Goal: Task Accomplishment & Management: Use online tool/utility

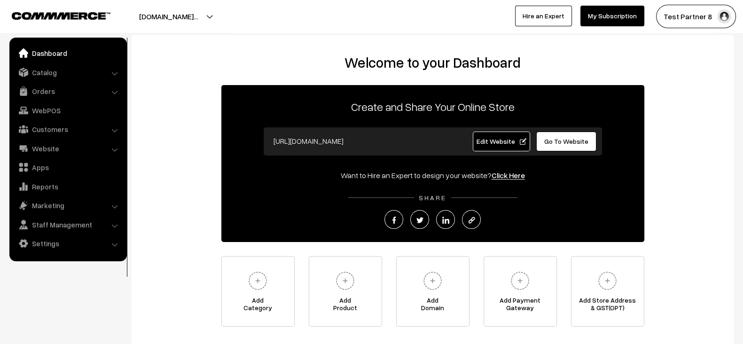
click at [506, 138] on span "Edit Website" at bounding box center [501, 141] width 50 height 8
click at [64, 73] on link "Catalog" at bounding box center [68, 72] width 112 height 17
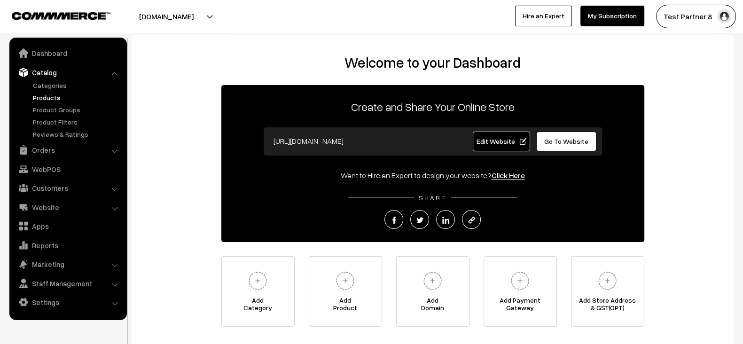
click at [53, 95] on link "Products" at bounding box center [77, 98] width 93 height 10
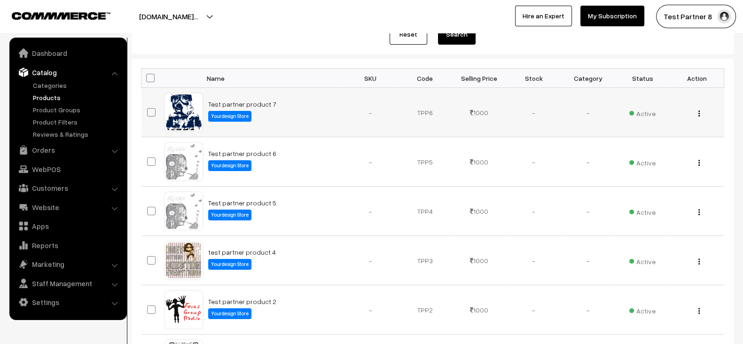
scroll to position [122, 0]
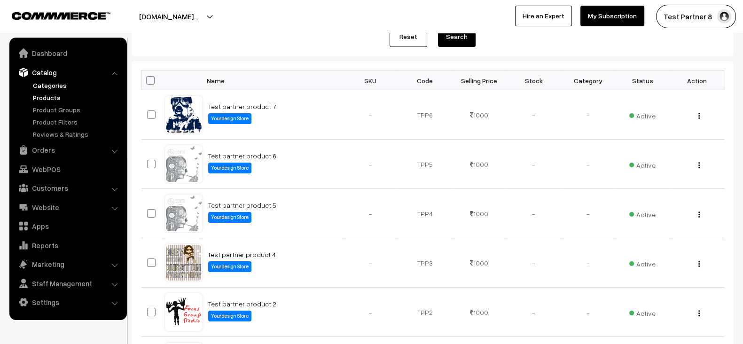
click at [70, 83] on link "Categories" at bounding box center [77, 85] width 93 height 10
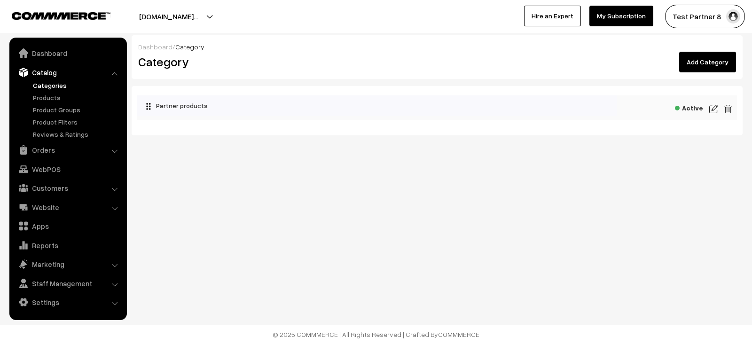
click at [711, 110] on img at bounding box center [713, 108] width 8 height 11
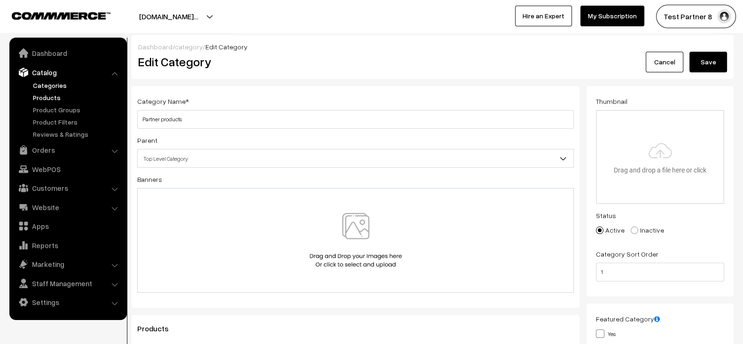
click at [47, 96] on link "Products" at bounding box center [77, 98] width 93 height 10
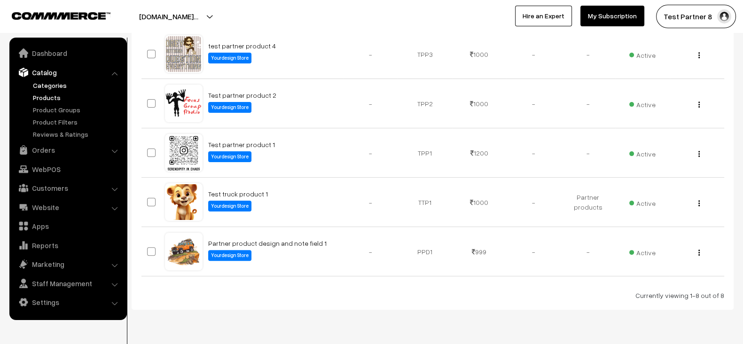
scroll to position [331, 0]
click at [59, 85] on link "Categories" at bounding box center [77, 85] width 93 height 10
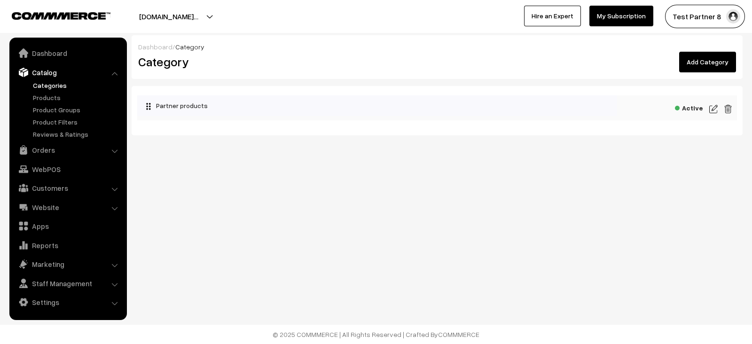
click at [712, 110] on img at bounding box center [713, 108] width 8 height 11
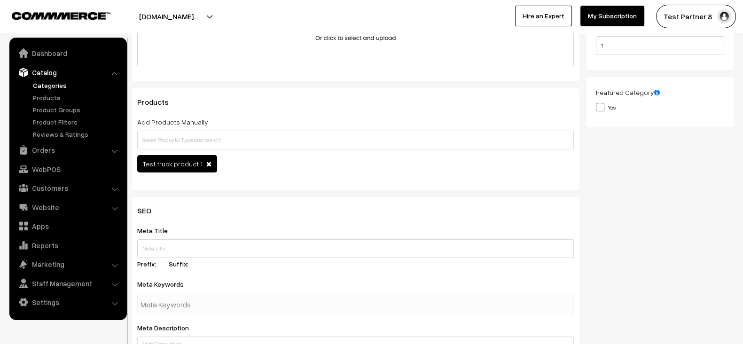
scroll to position [230, 0]
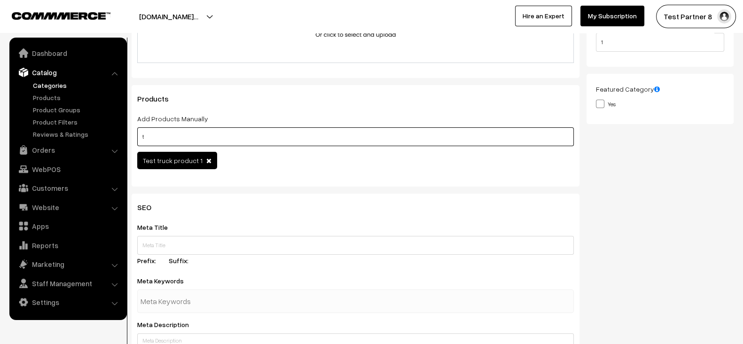
click at [232, 137] on input "t" at bounding box center [355, 136] width 436 height 19
type input "Test truck product 1tes"
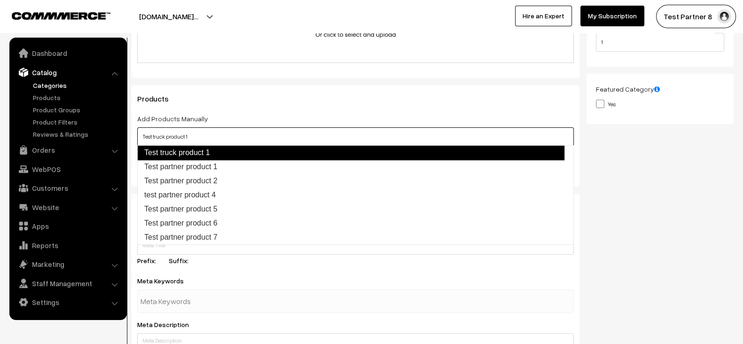
type input "Test partner product 1"
type input "Test partner product 2"
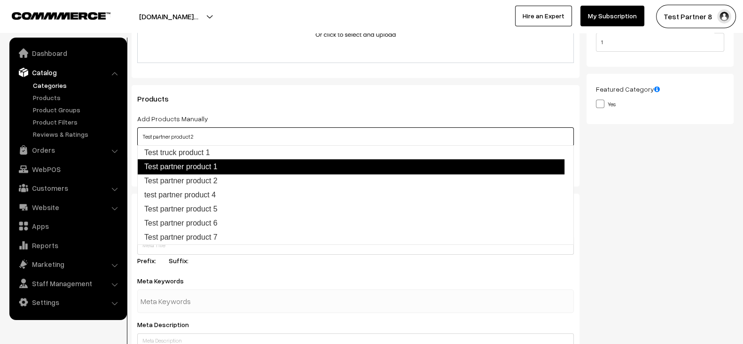
type input "test partner product 4"
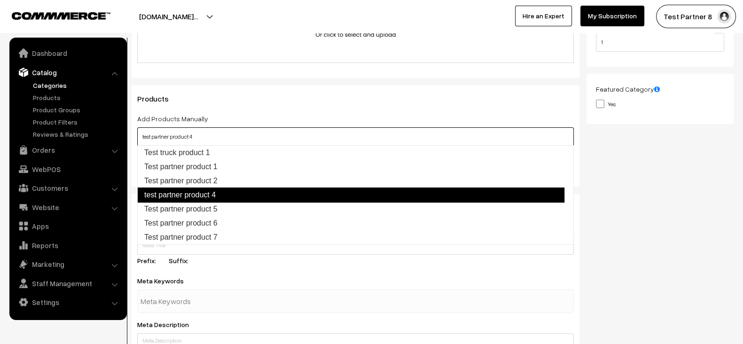
type input "Test partner product 5"
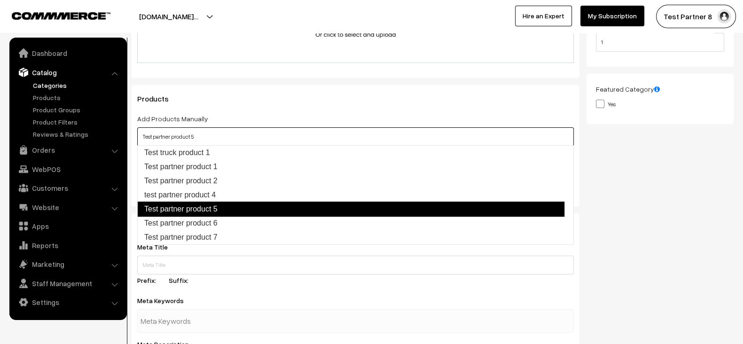
type input "Test partner product 6"
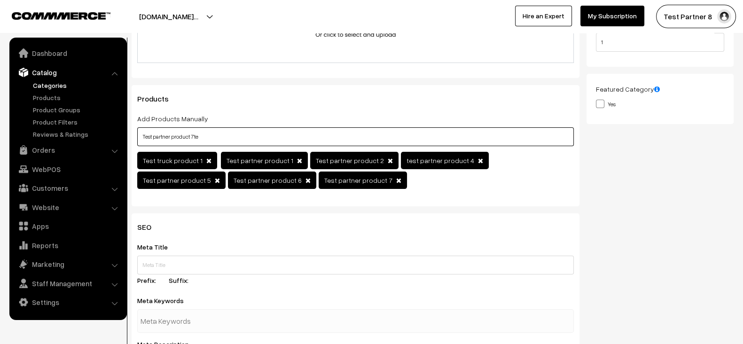
type input "Test partner product 7t"
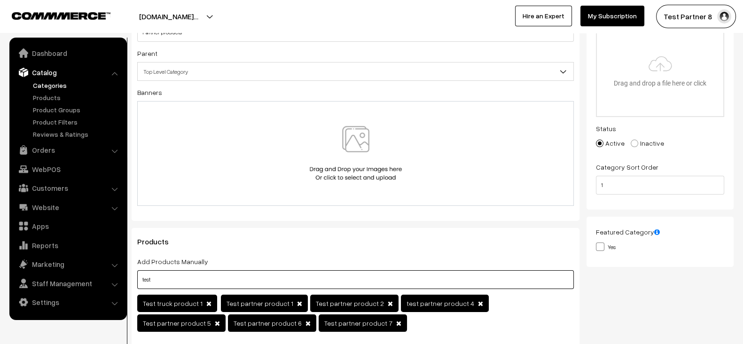
scroll to position [0, 0]
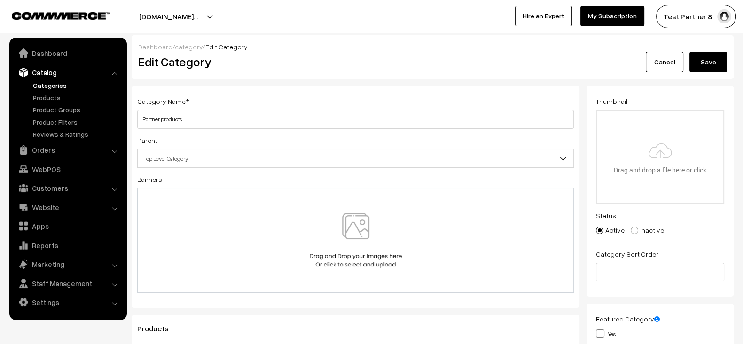
type input "test"
click at [714, 68] on button "Save" at bounding box center [708, 62] width 38 height 21
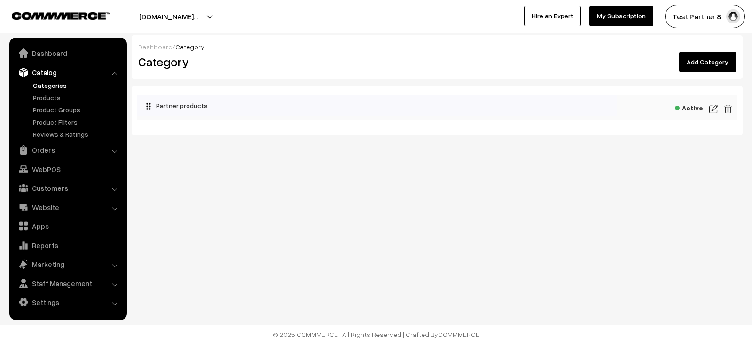
click at [195, 12] on button "[DOMAIN_NAME]…" at bounding box center [168, 16] width 125 height 23
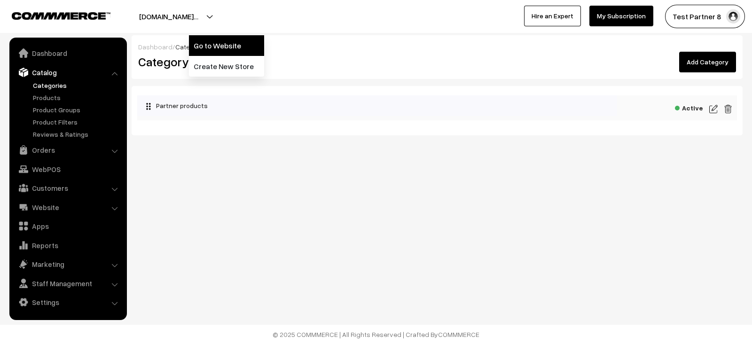
click at [194, 44] on link "Go to Website" at bounding box center [226, 45] width 75 height 21
